Goal: Task Accomplishment & Management: Manage account settings

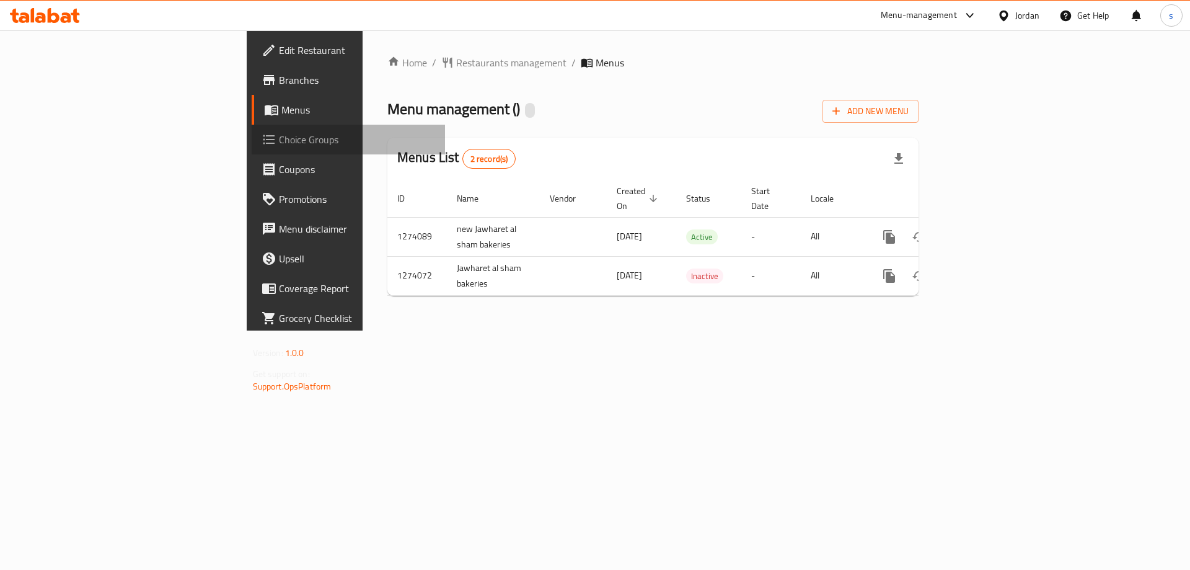
click at [279, 145] on span "Choice Groups" at bounding box center [357, 139] width 157 height 15
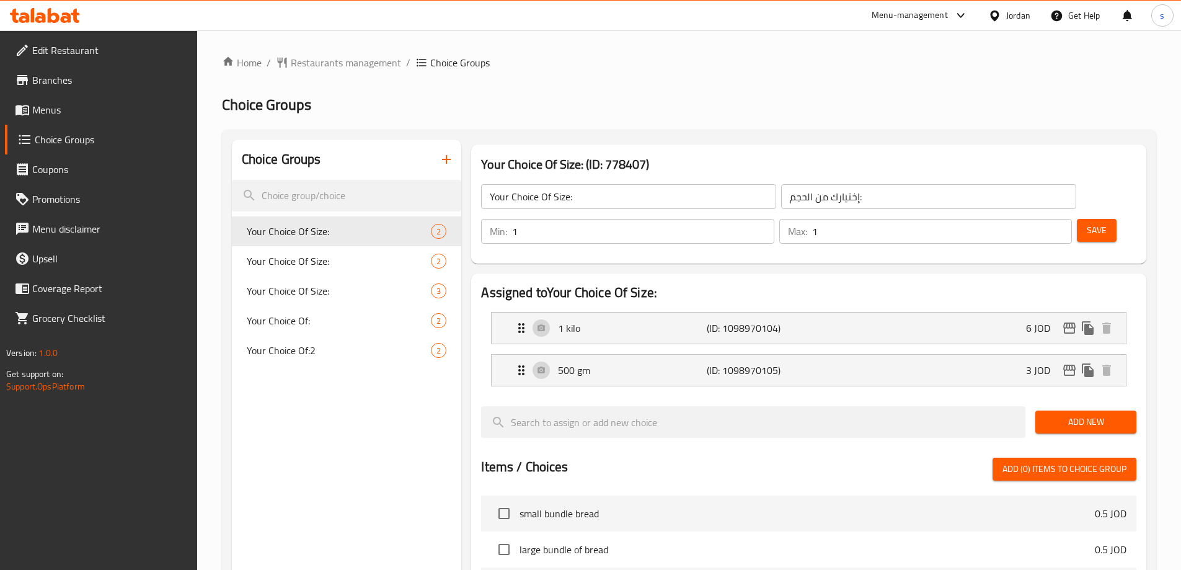
click at [55, 113] on div "Edit Restaurant Branches Menus Choice Groups Coupons Promotions Menu disclaimer…" at bounding box center [590, 499] width 1181 height 938
click at [55, 113] on span "Menus" at bounding box center [109, 109] width 155 height 15
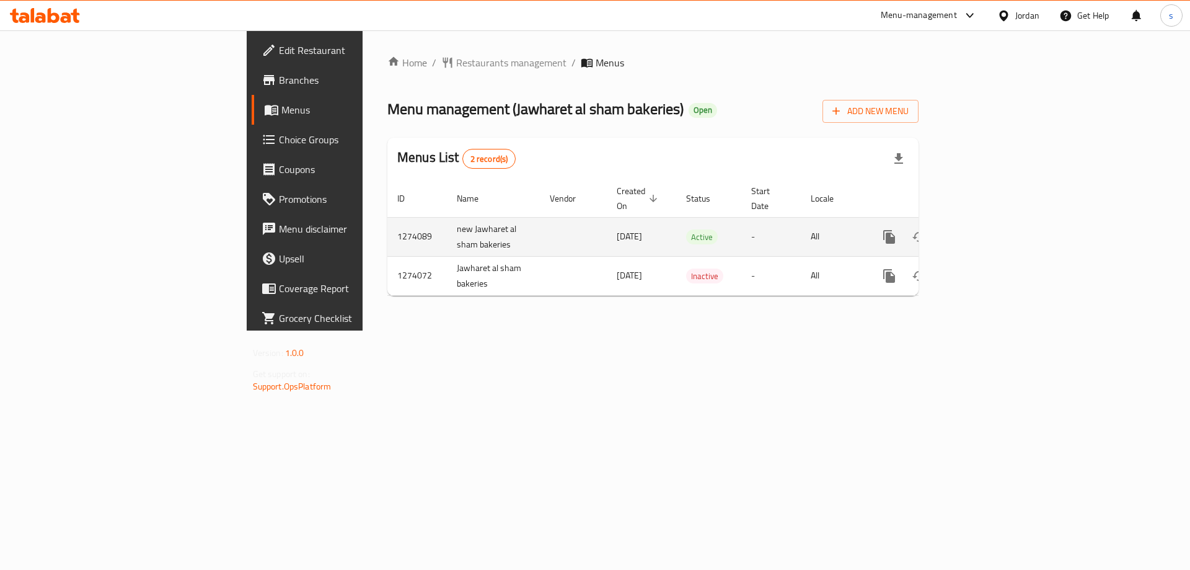
click at [985, 231] on icon "enhanced table" at bounding box center [978, 236] width 11 height 11
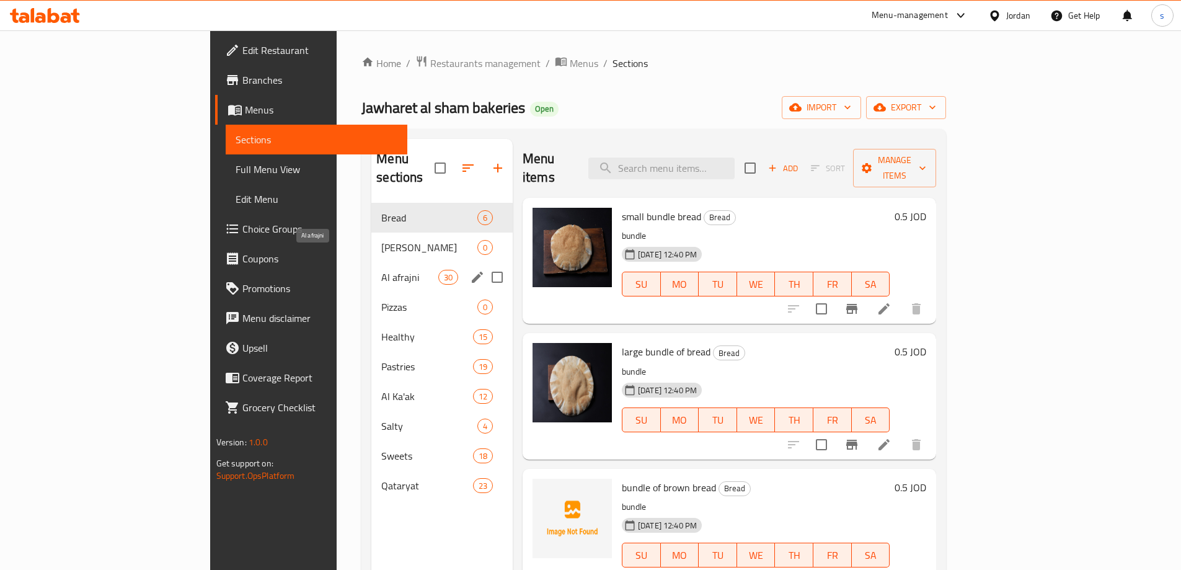
click at [381, 270] on span "Al afrajni" at bounding box center [409, 277] width 56 height 15
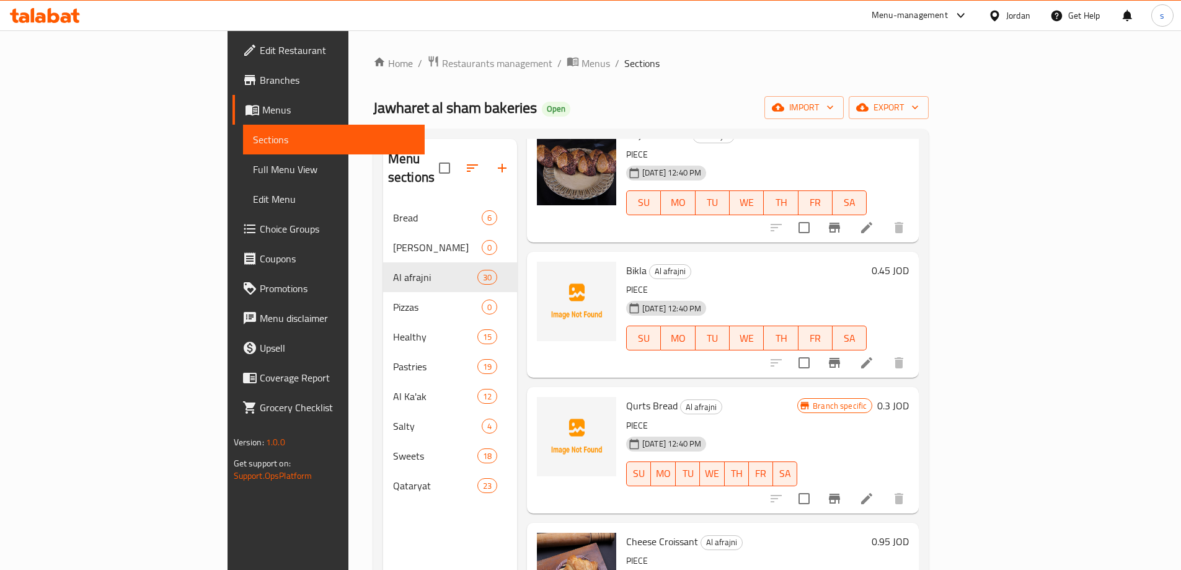
scroll to position [3224, 0]
